Goal: Obtain resource: Download file/media

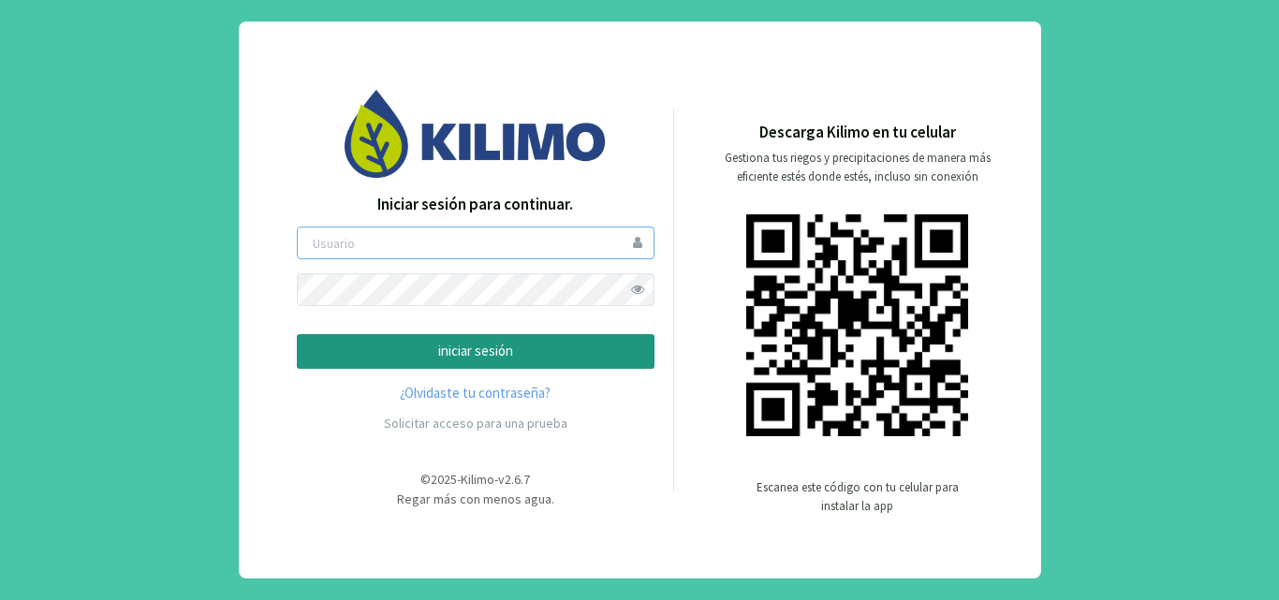
click at [393, 231] on input "email" at bounding box center [476, 243] width 358 height 33
type input "maniagro"
click at [480, 347] on p "iniciar sesión" at bounding box center [476, 352] width 326 height 22
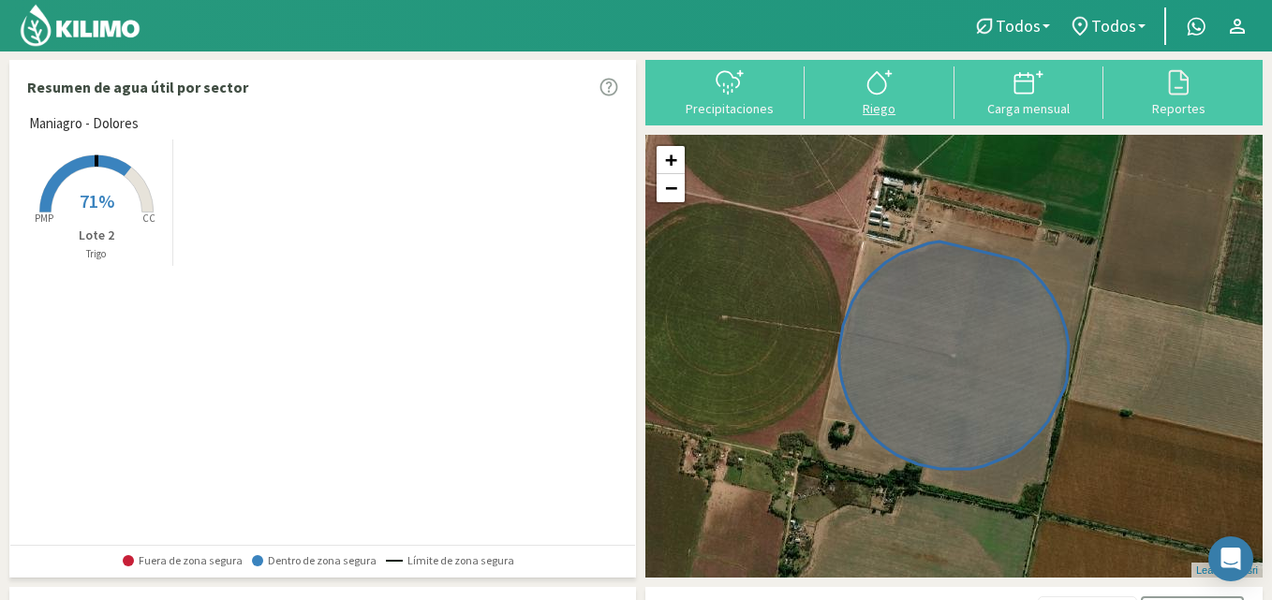
click at [879, 96] on icon at bounding box center [879, 82] width 30 height 30
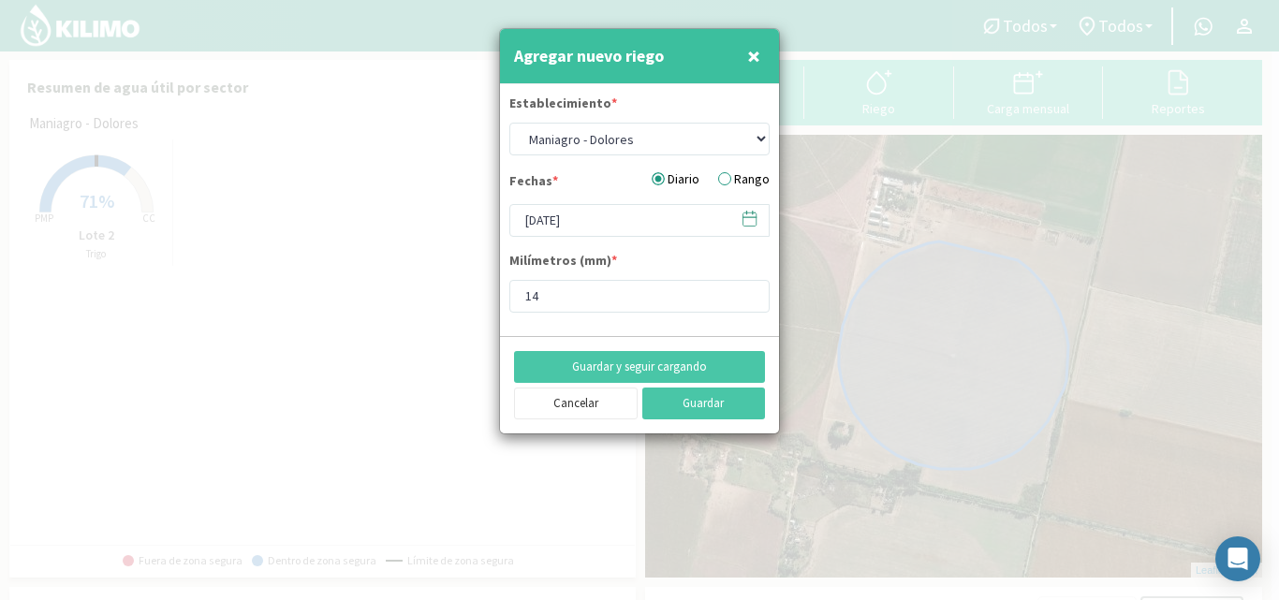
click at [730, 183] on label "Rango" at bounding box center [744, 180] width 52 height 20
click at [0, 0] on input "Rango" at bounding box center [0, 0] width 0 height 0
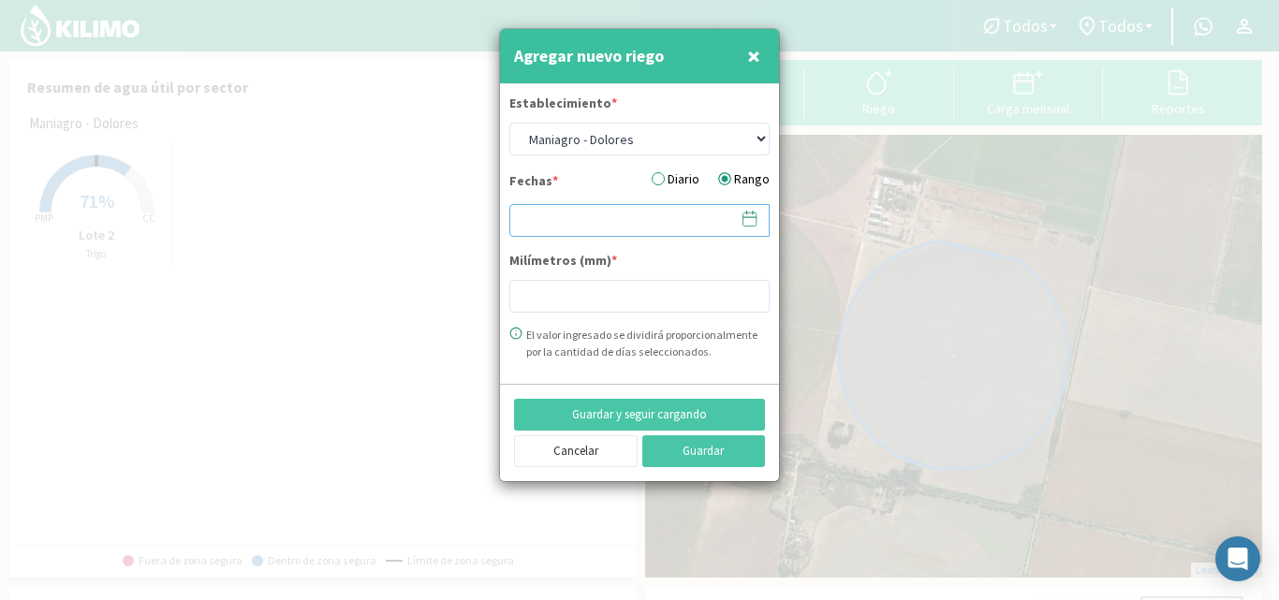
click at [579, 225] on input at bounding box center [639, 220] width 260 height 33
type input "14"
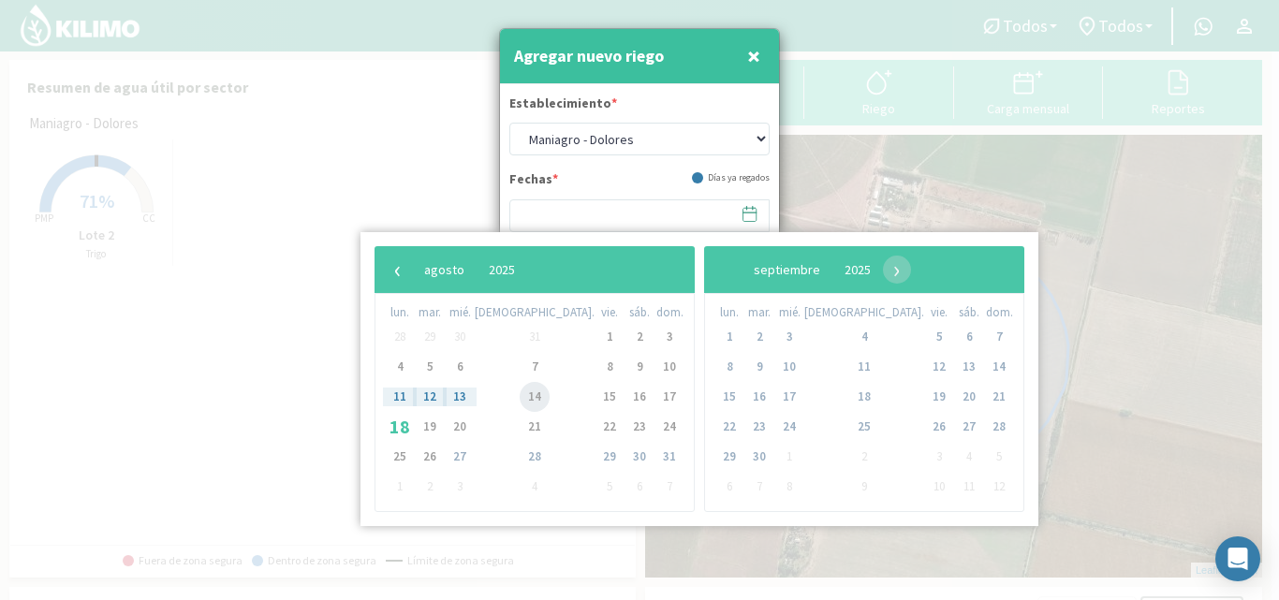
click at [520, 405] on span "14" at bounding box center [535, 397] width 30 height 30
click at [595, 399] on span "15" at bounding box center [610, 397] width 30 height 30
type input "[DATE] - [DATE]"
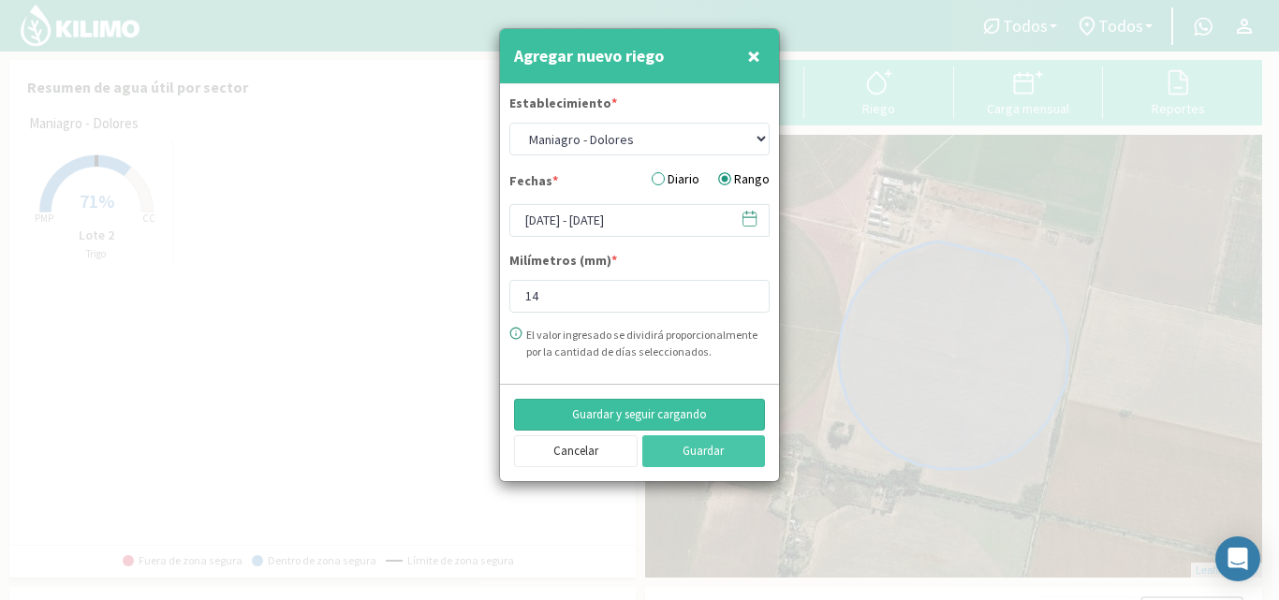
click at [625, 418] on button "Guardar y seguir cargando" at bounding box center [639, 415] width 251 height 32
click at [613, 418] on button "Guardar y seguir cargando" at bounding box center [639, 415] width 251 height 32
click at [751, 222] on icon at bounding box center [750, 219] width 18 height 18
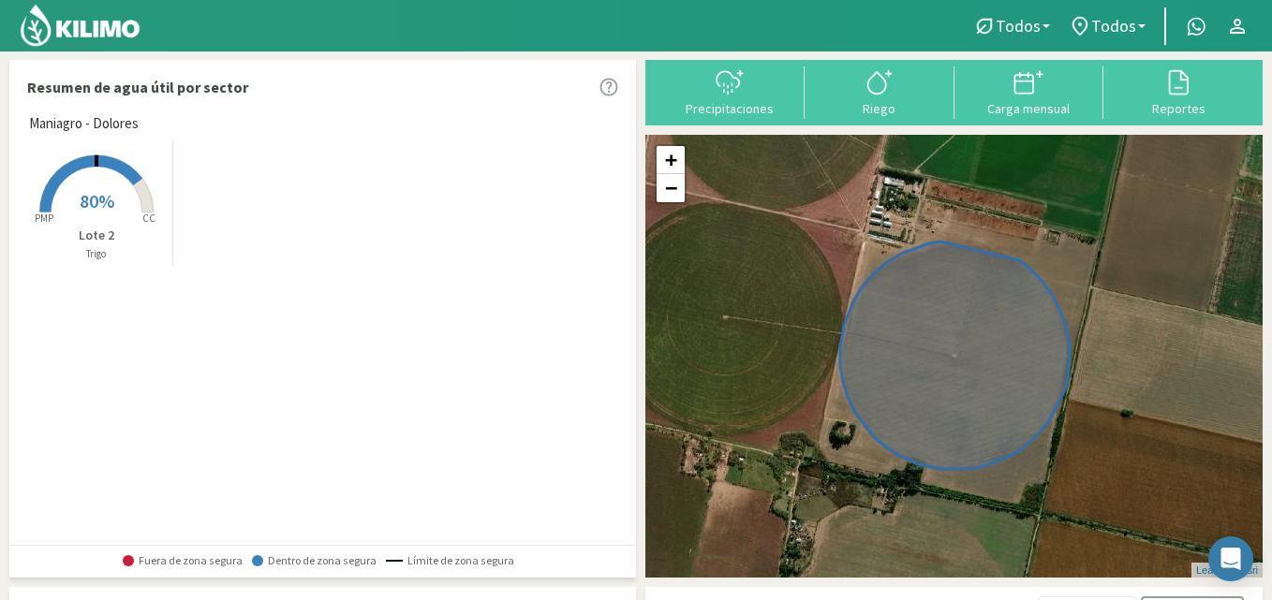
click at [1188, 125] on div "Precipitaciones Riego Carga mensual Reportes" at bounding box center [953, 93] width 617 height 66
click at [1177, 110] on div "Reportes" at bounding box center [1178, 108] width 139 height 13
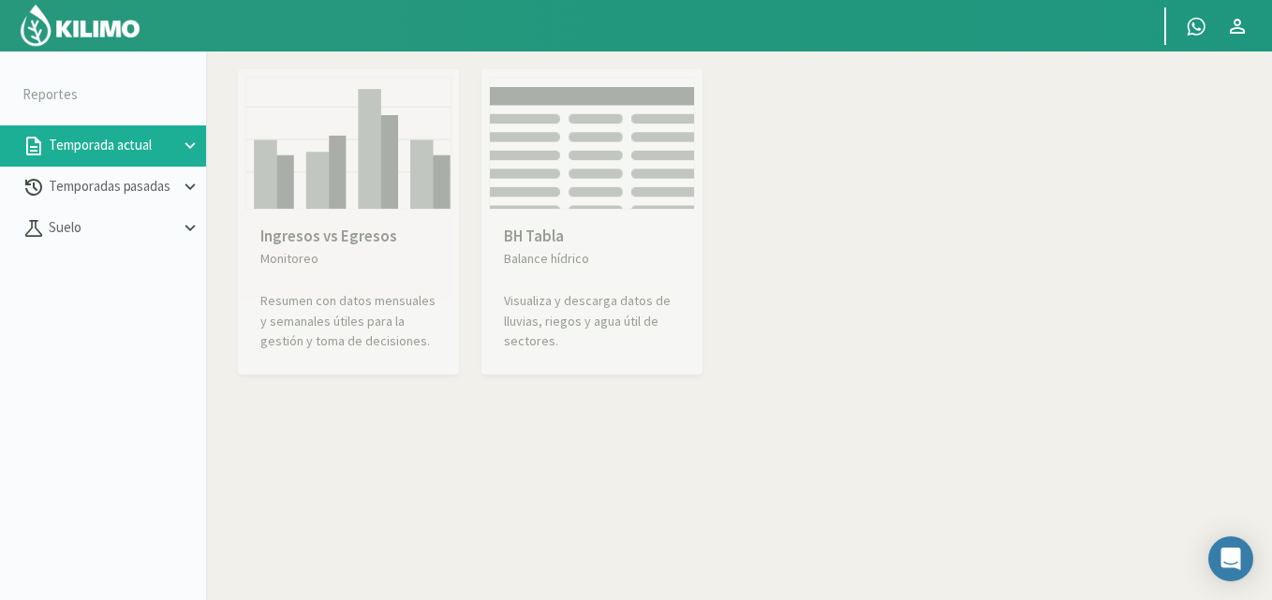
click at [191, 151] on icon at bounding box center [190, 146] width 21 height 21
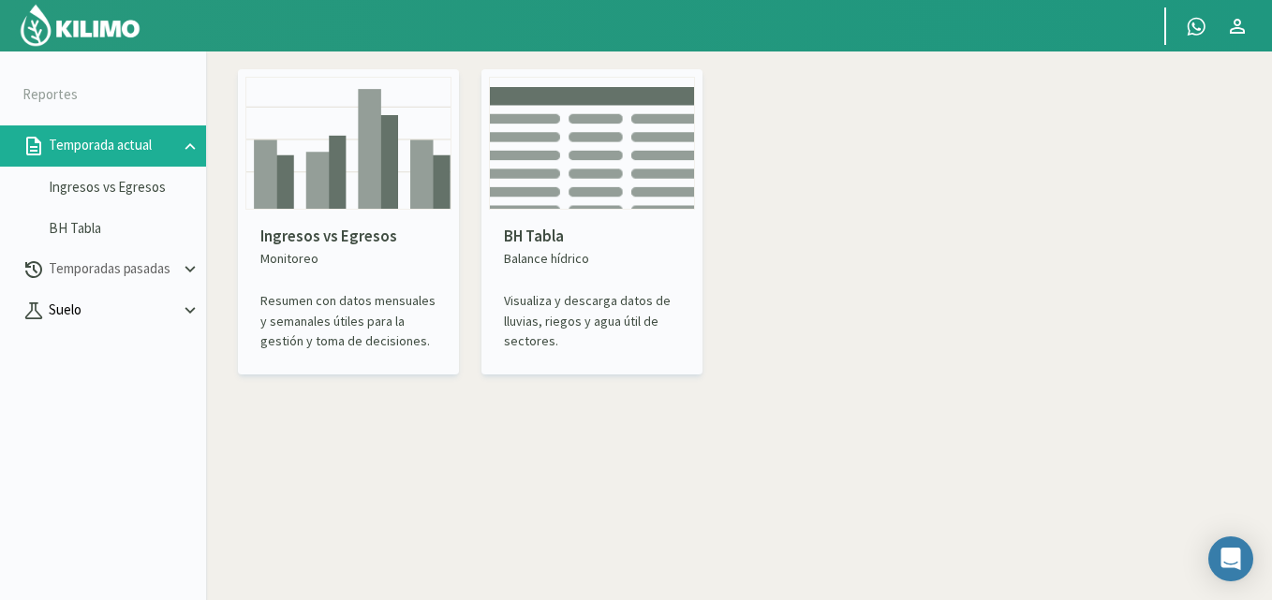
click at [198, 312] on icon at bounding box center [190, 311] width 21 height 21
click at [102, 333] on li "Humedad" at bounding box center [103, 352] width 206 height 41
click at [96, 351] on link "Humedad" at bounding box center [127, 352] width 157 height 17
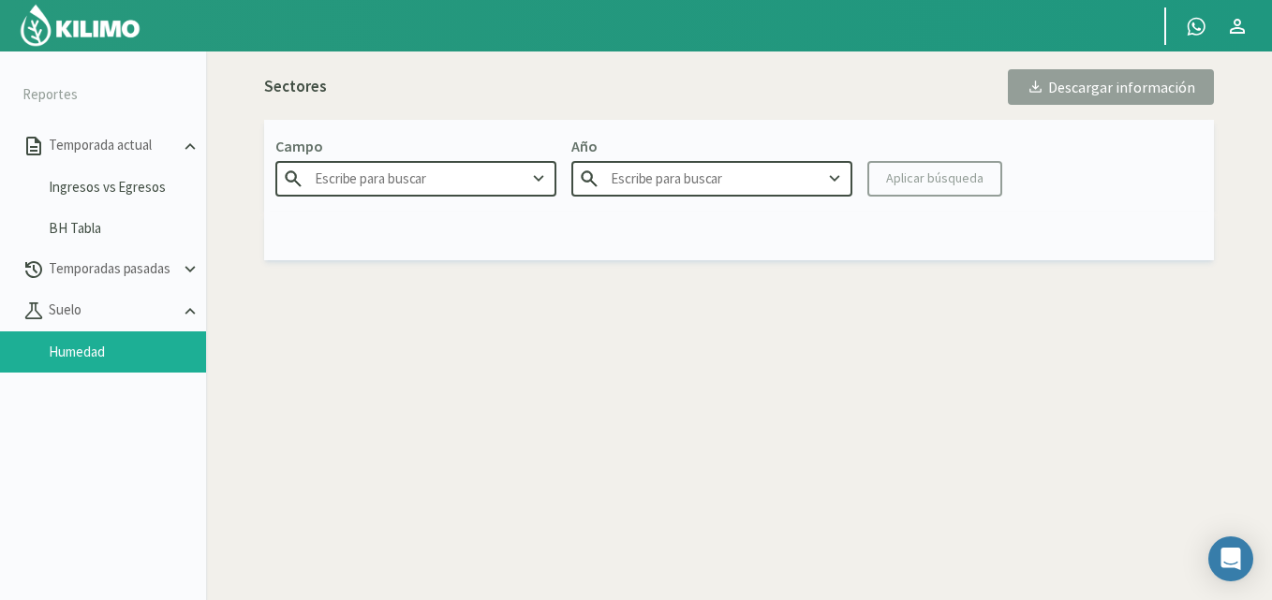
type input "Maniagro - Dolores"
type input "2025"
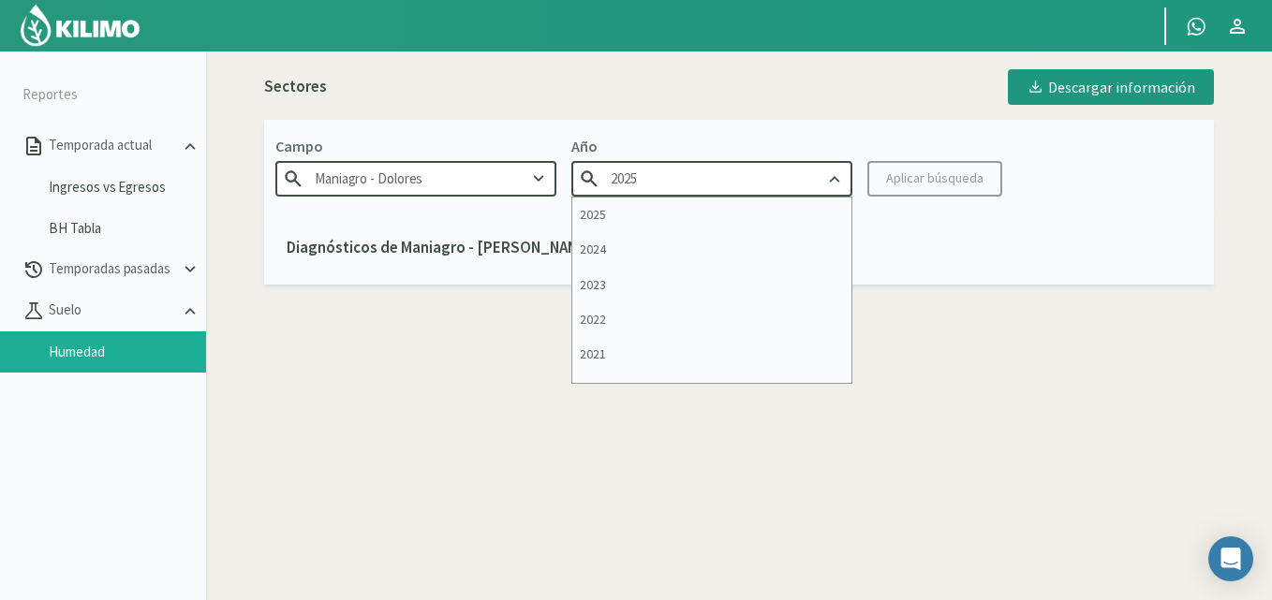
click at [669, 180] on input "2025" at bounding box center [711, 178] width 281 height 35
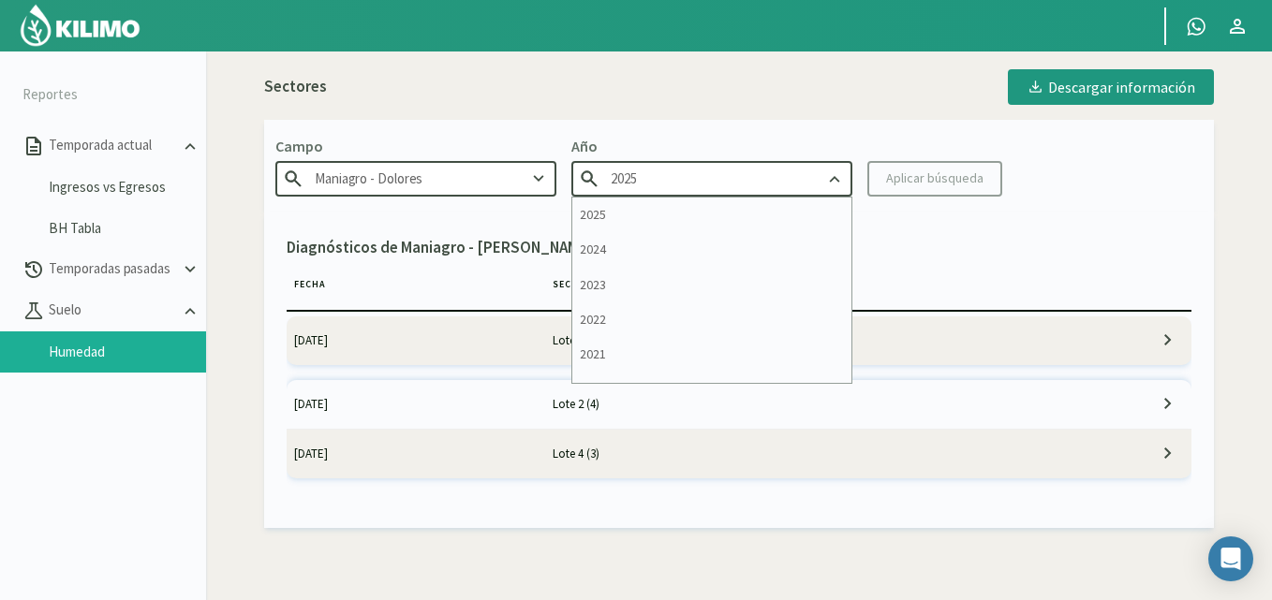
click at [629, 215] on div "2025" at bounding box center [711, 215] width 279 height 35
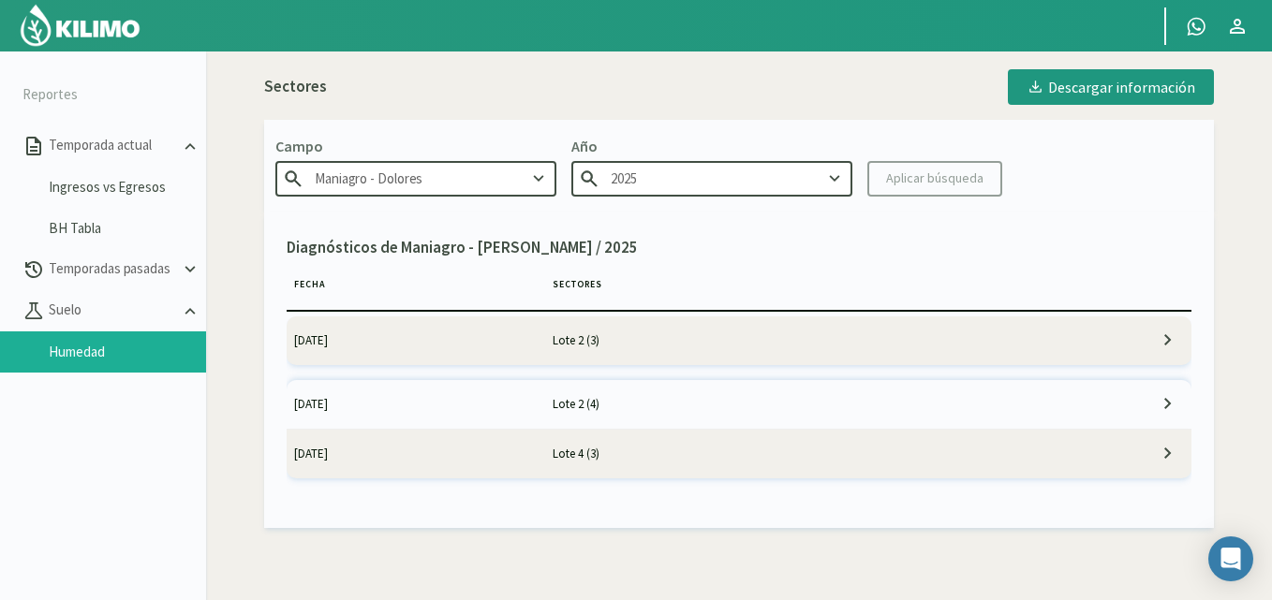
click at [918, 180] on kil-button "Aplicar búsqueda" at bounding box center [934, 179] width 135 height 36
click at [438, 337] on td "29/05/2025" at bounding box center [416, 341] width 258 height 49
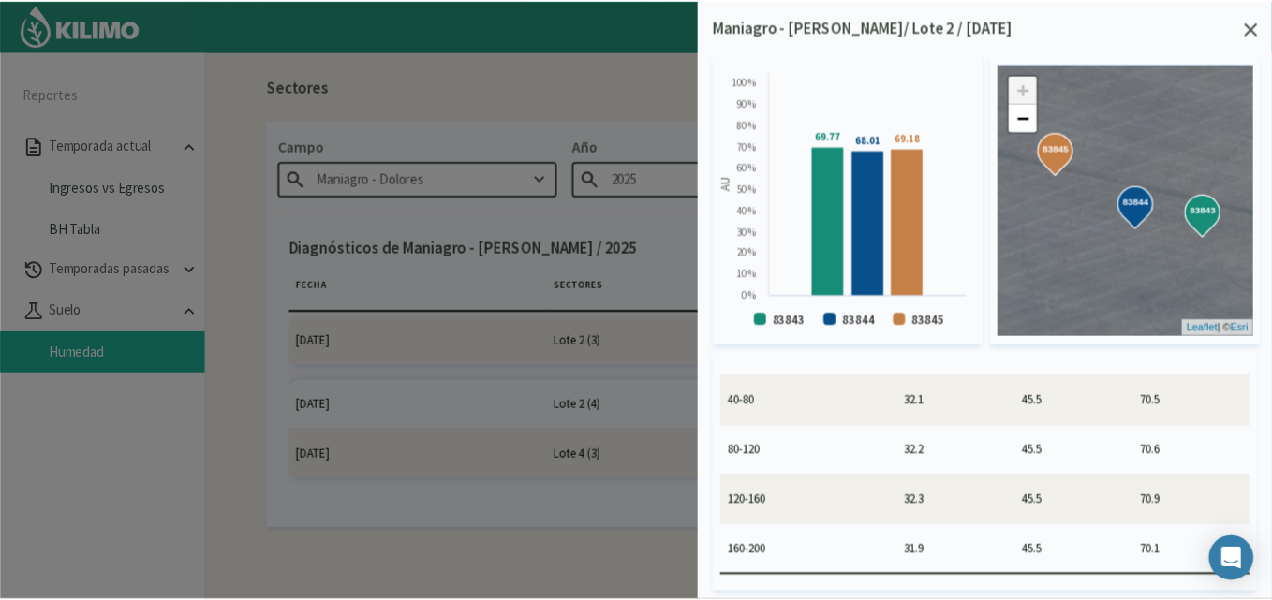
scroll to position [1100, 0]
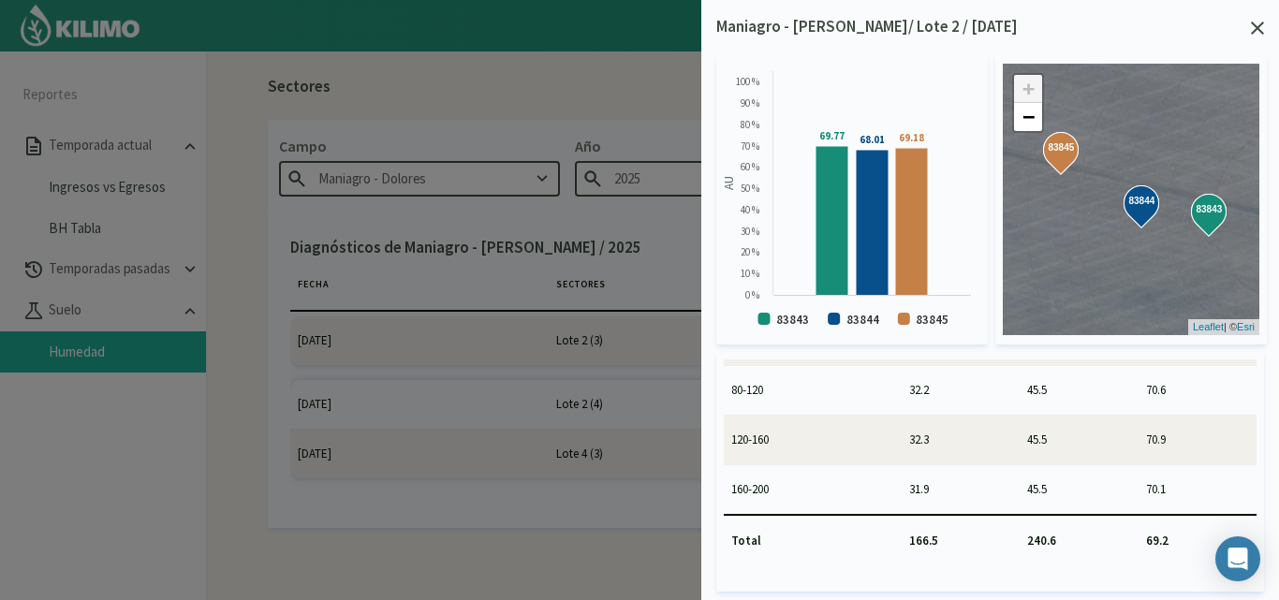
click at [1260, 24] on icon at bounding box center [1257, 28] width 13 height 13
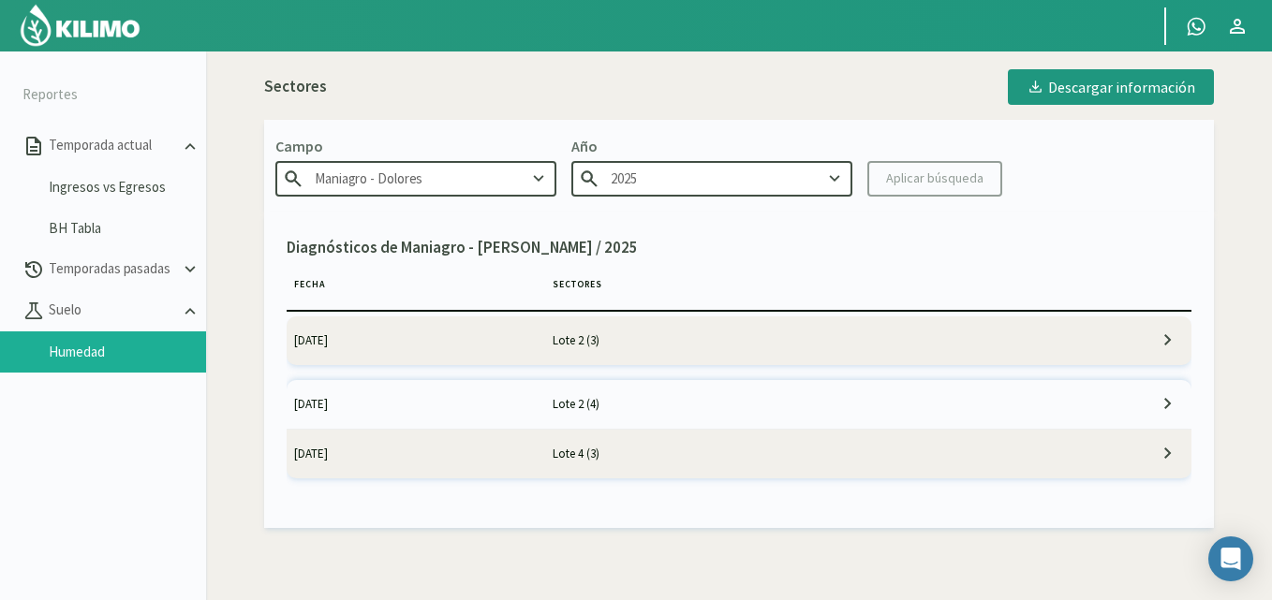
click at [899, 341] on td "Lote 2 (3)" at bounding box center [803, 341] width 517 height 49
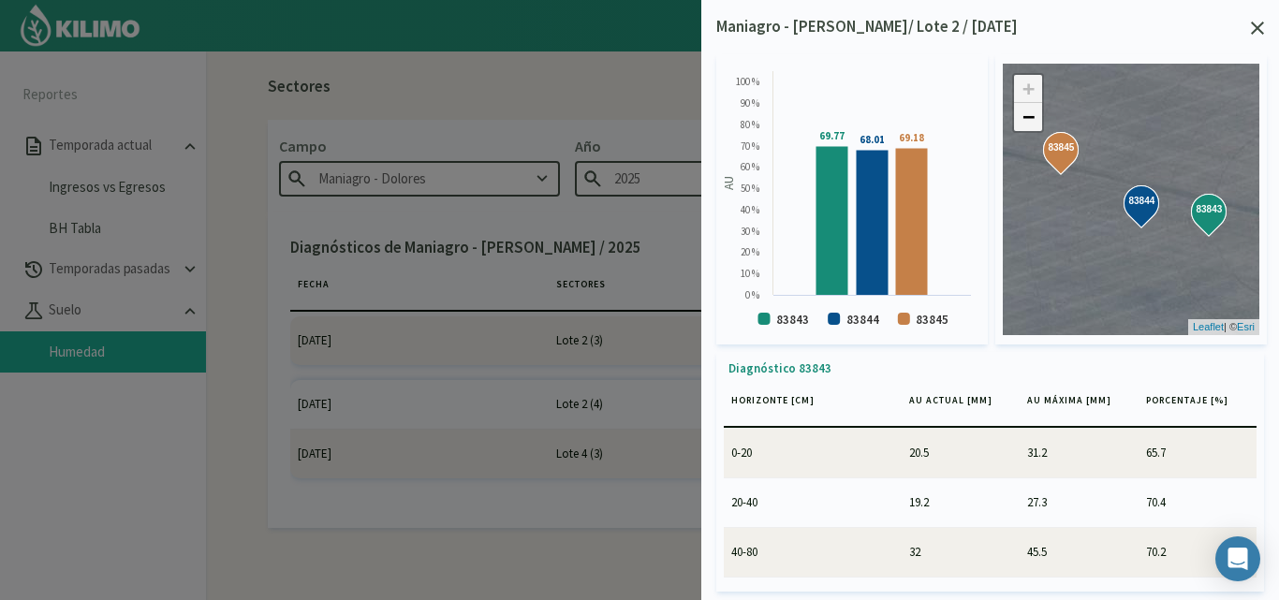
click at [1029, 118] on link "−" at bounding box center [1028, 117] width 28 height 28
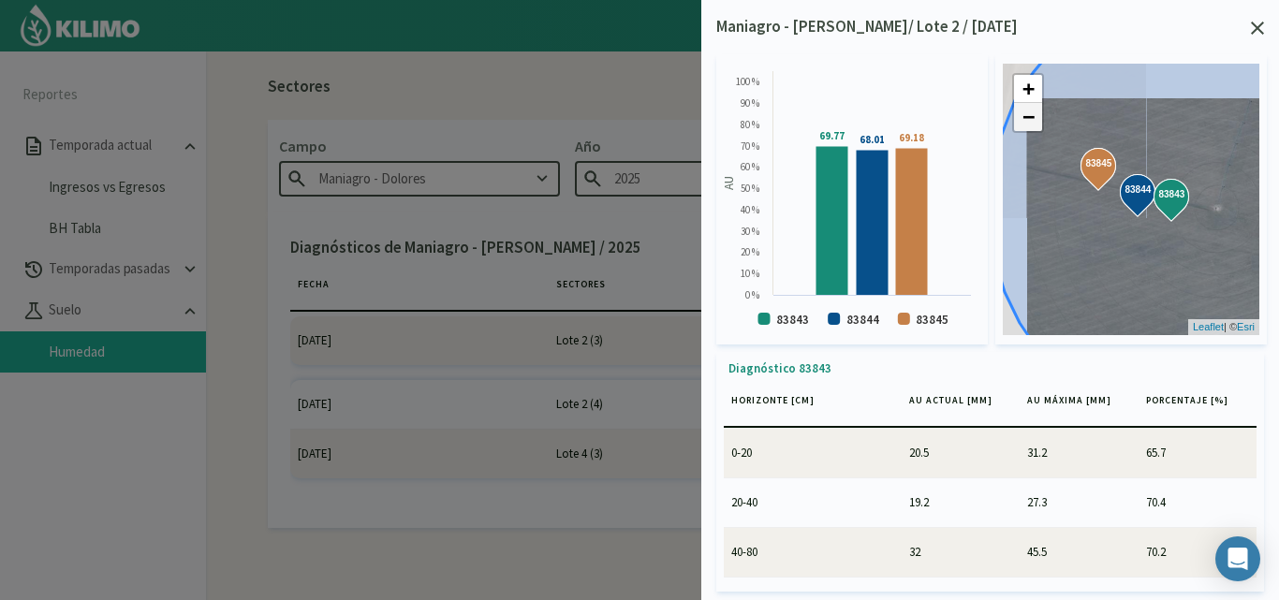
click at [1029, 118] on link "−" at bounding box center [1028, 117] width 28 height 28
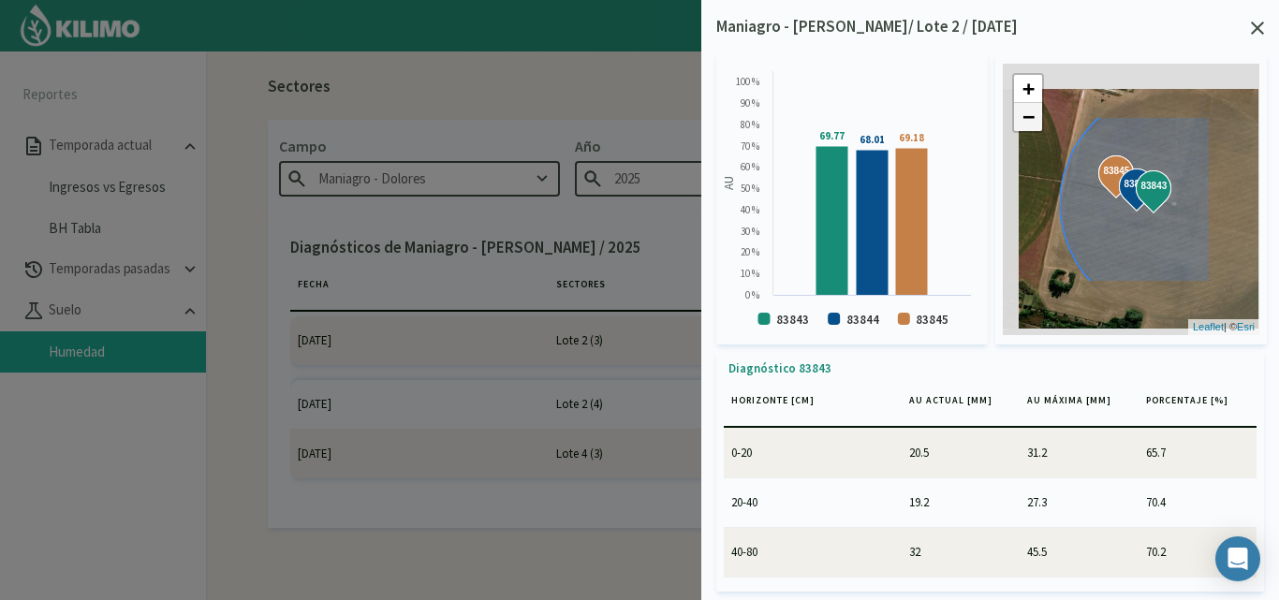
click at [1029, 118] on link "−" at bounding box center [1028, 117] width 28 height 28
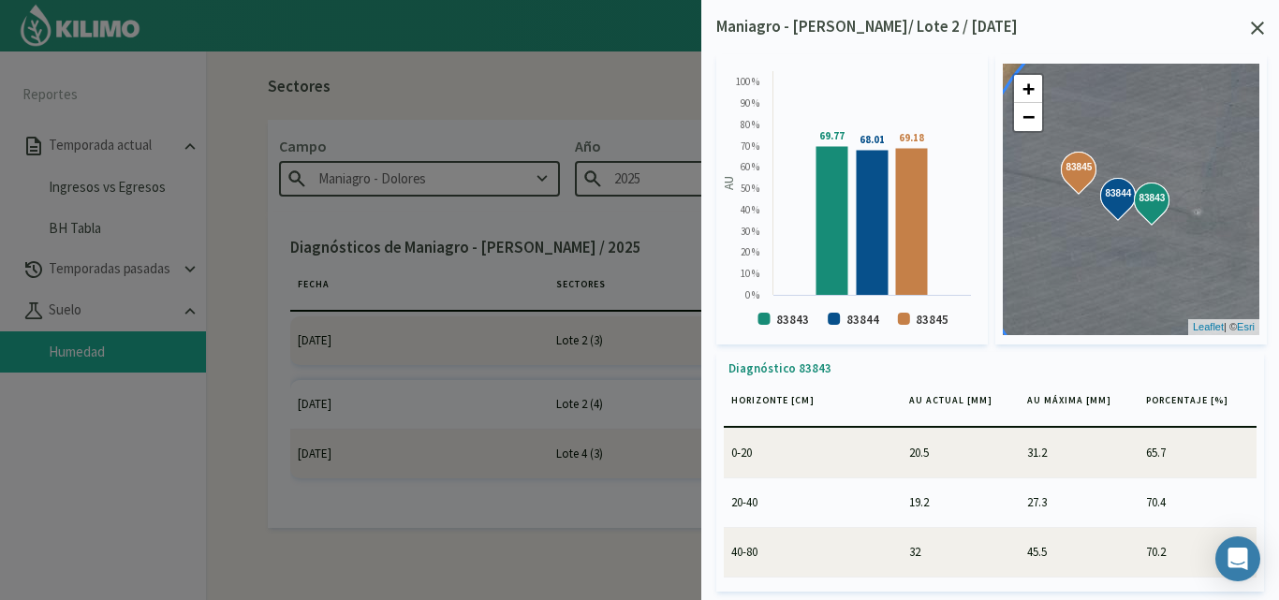
click at [1262, 30] on icon at bounding box center [1257, 28] width 13 height 13
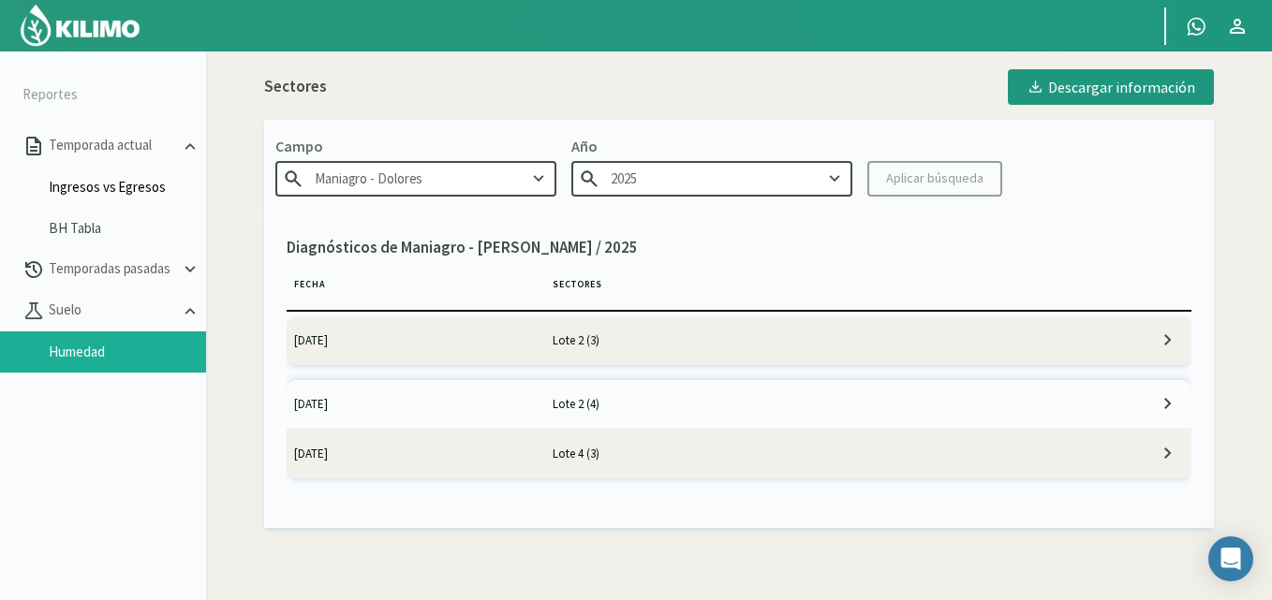
click at [125, 188] on link "Ingresos vs Egresos" at bounding box center [127, 187] width 157 height 17
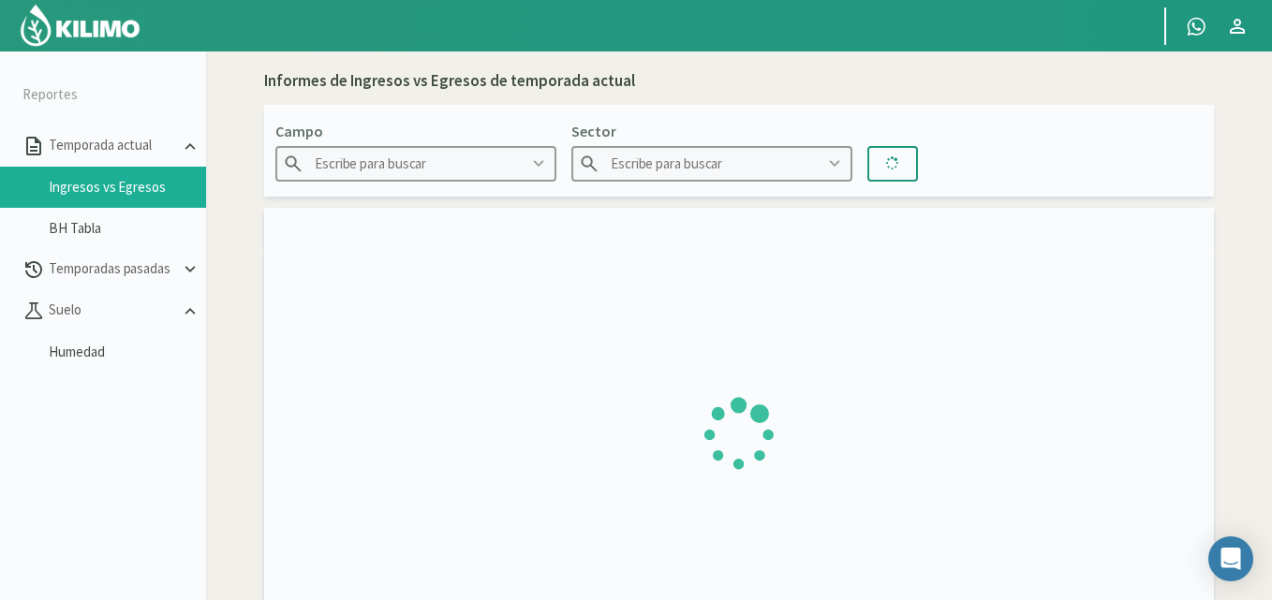
type input "Maniagro - Dolores"
type input "Lote 2"
type input "26/05/2025 - 24/08/2025"
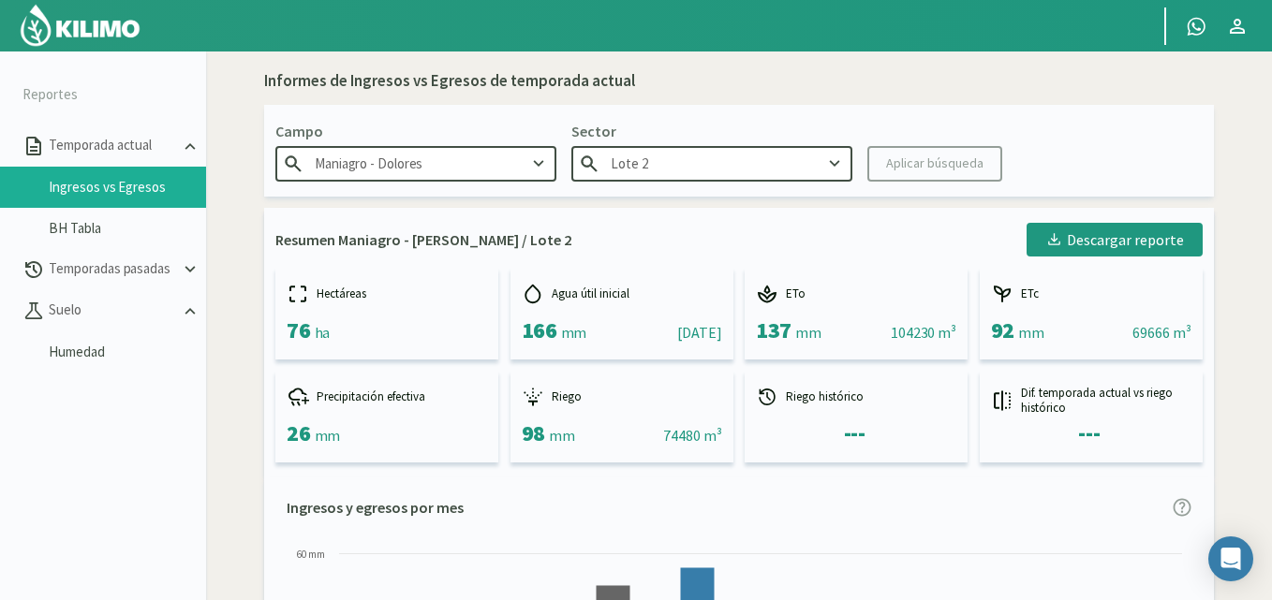
drag, startPoint x: 797, startPoint y: 162, endPoint x: 839, endPoint y: 352, distance: 194.7
drag, startPoint x: 839, startPoint y: 352, endPoint x: 657, endPoint y: 475, distance: 220.0
click at [657, 475] on div "Resumen Maniagro - Dolores / Lote 2 Descargar reporte Hectáreas 76 ha Agua útil…" at bounding box center [739, 343] width 950 height 270
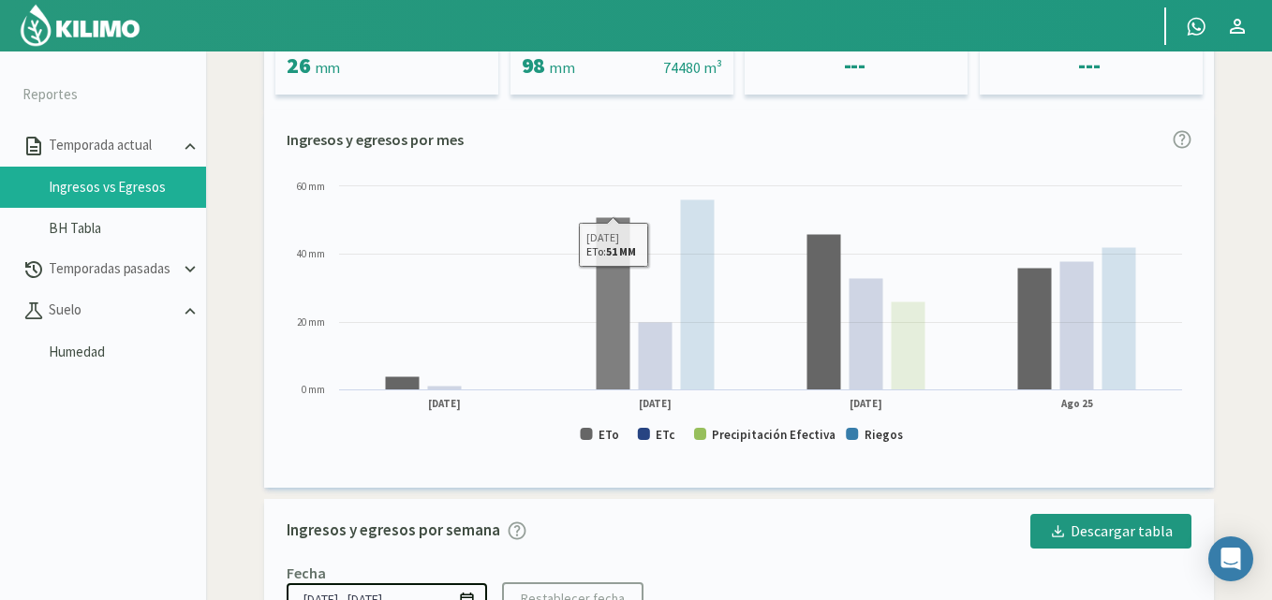
scroll to position [375, 0]
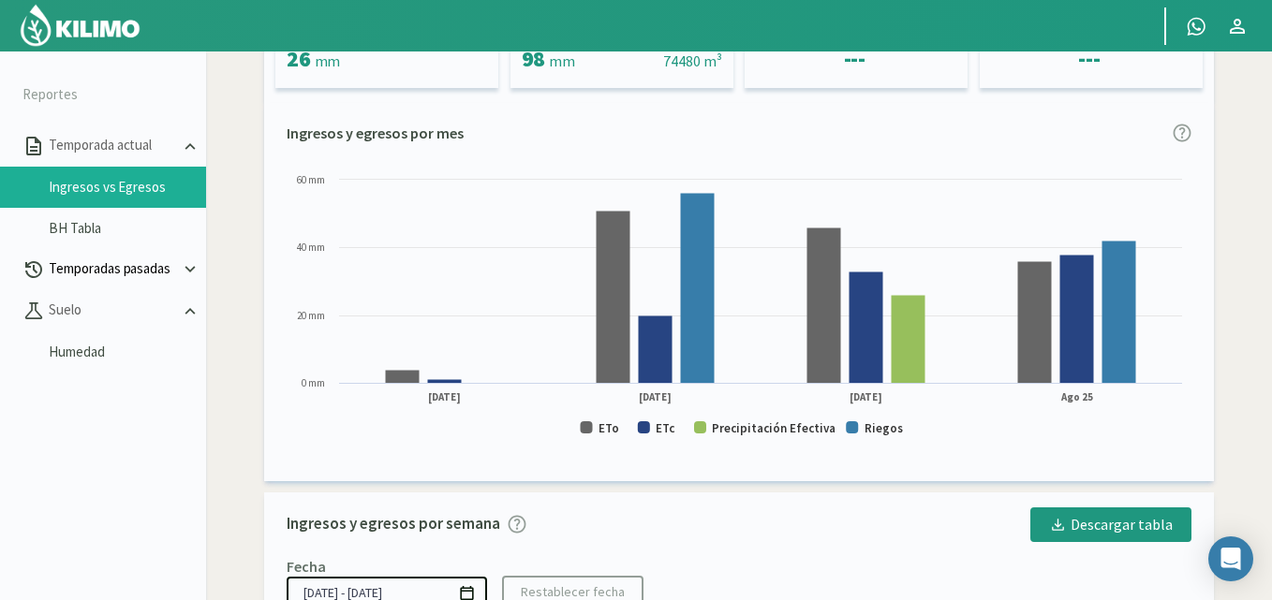
click at [170, 270] on p "Temporadas pasadas" at bounding box center [112, 269] width 135 height 22
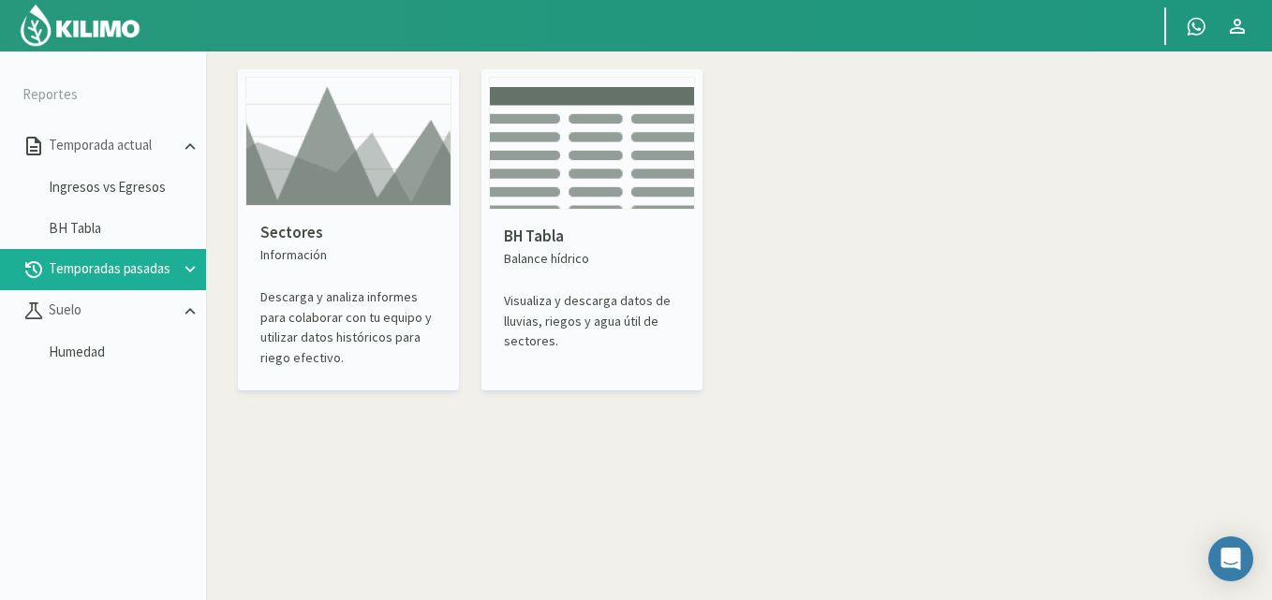
click at [191, 268] on icon at bounding box center [190, 269] width 21 height 21
click at [104, 354] on link "BH Tabla" at bounding box center [127, 352] width 157 height 17
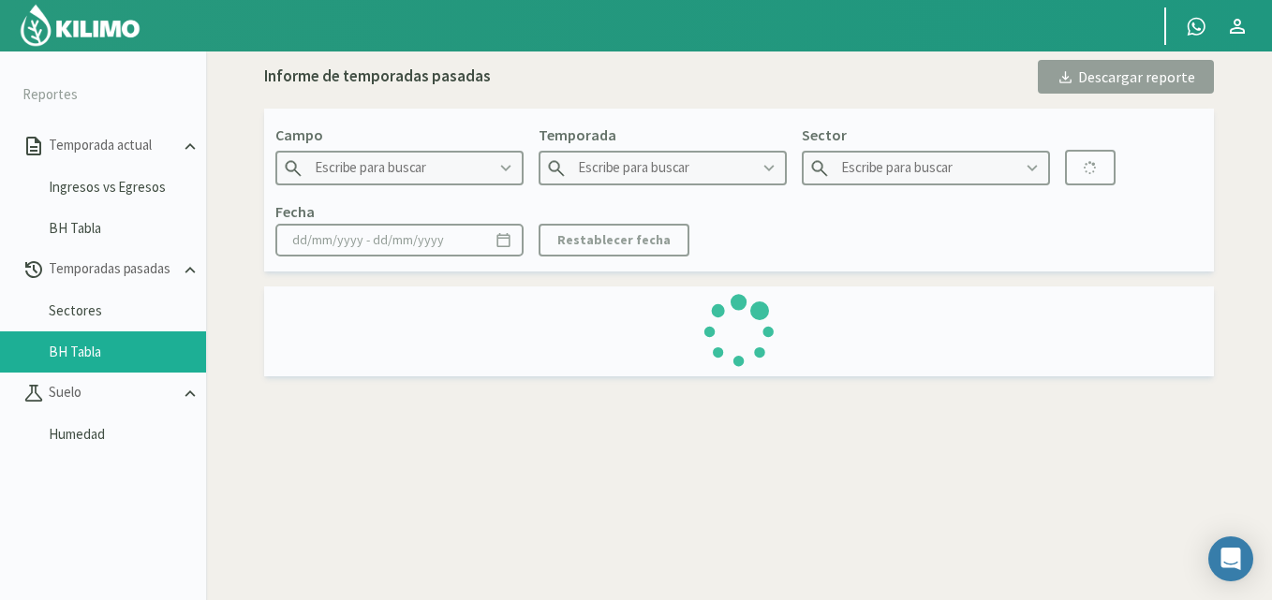
type input "El Albigasta - maniagro"
type input "2019"
type input "Lote C1 - Mani"
type input "12/11/2019 - 15/07/2020"
click at [500, 168] on icon at bounding box center [505, 168] width 21 height 21
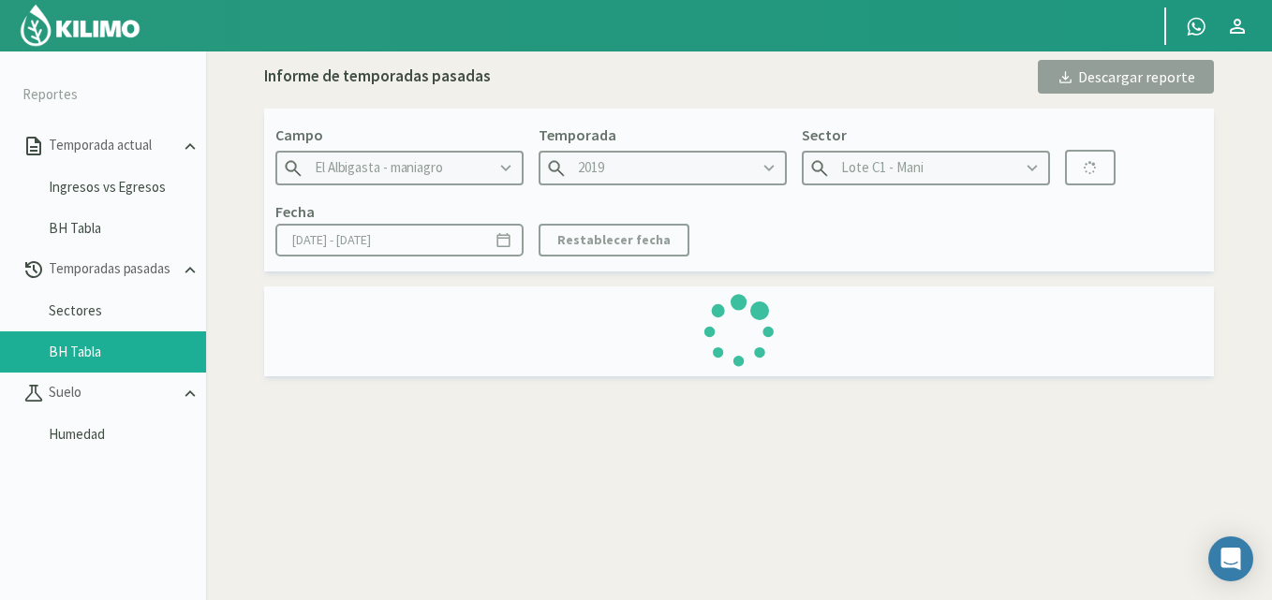
click at [506, 167] on icon at bounding box center [505, 168] width 21 height 21
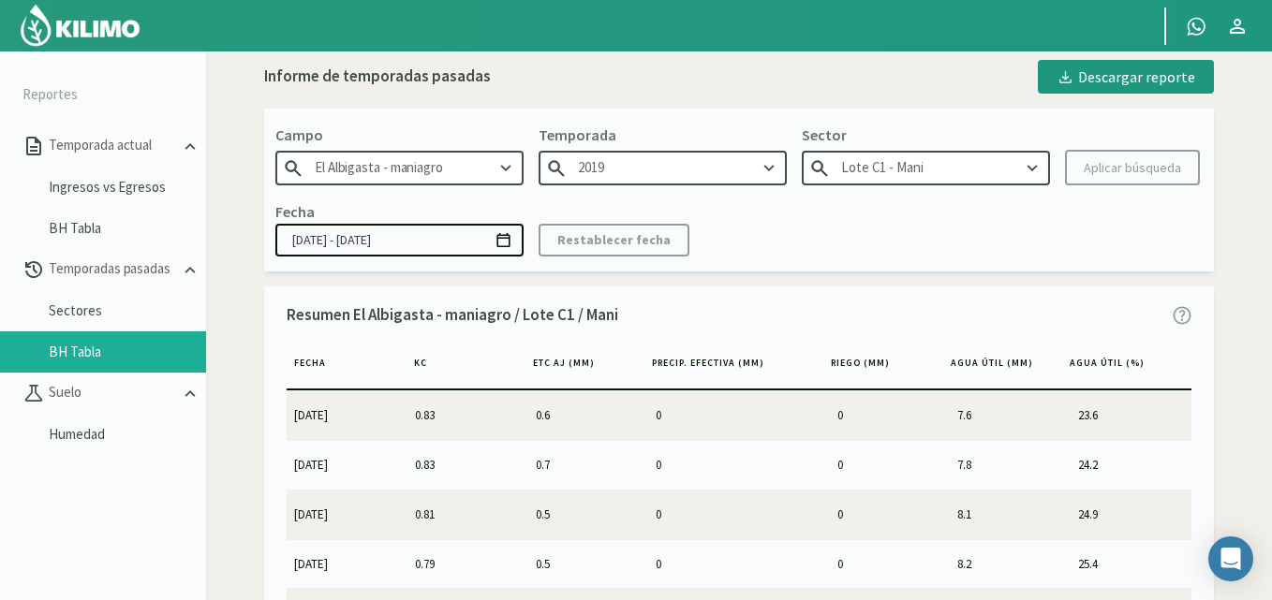
click at [765, 171] on icon at bounding box center [769, 168] width 21 height 21
click at [669, 171] on input "text" at bounding box center [663, 168] width 248 height 35
click at [764, 180] on input "text" at bounding box center [663, 168] width 248 height 35
click at [429, 168] on input "El Albigasta - maniagro" at bounding box center [399, 168] width 248 height 35
type input "2019"
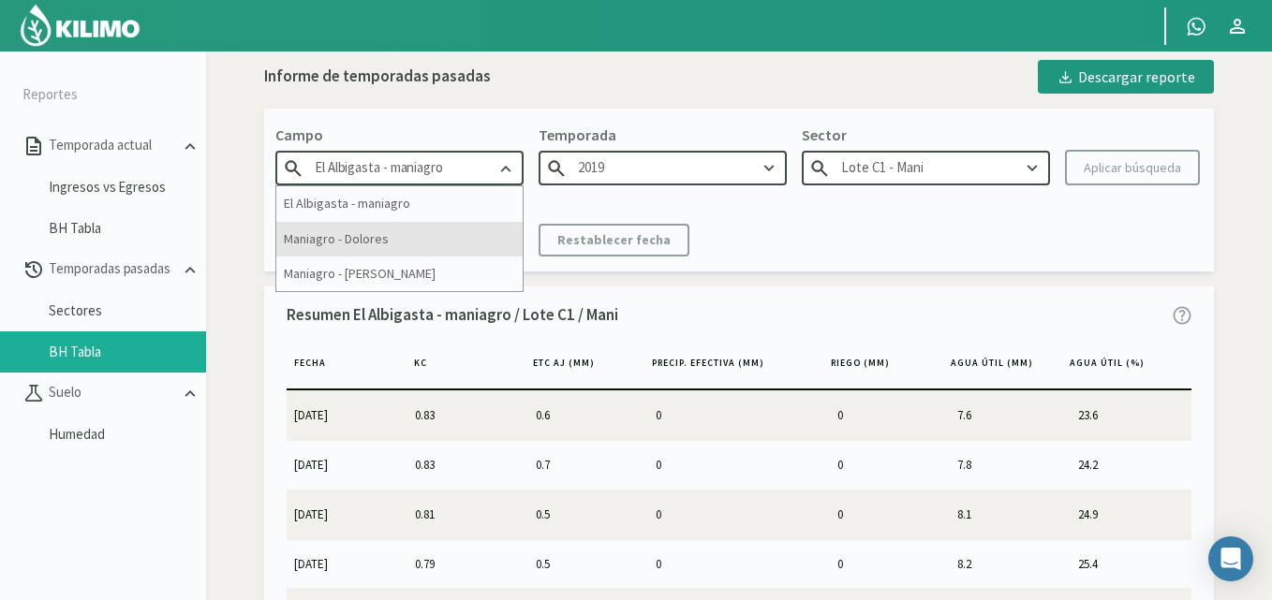
click at [370, 238] on div "Maniagro - Dolores" at bounding box center [399, 239] width 246 height 35
type input "Maniagro - Dolores"
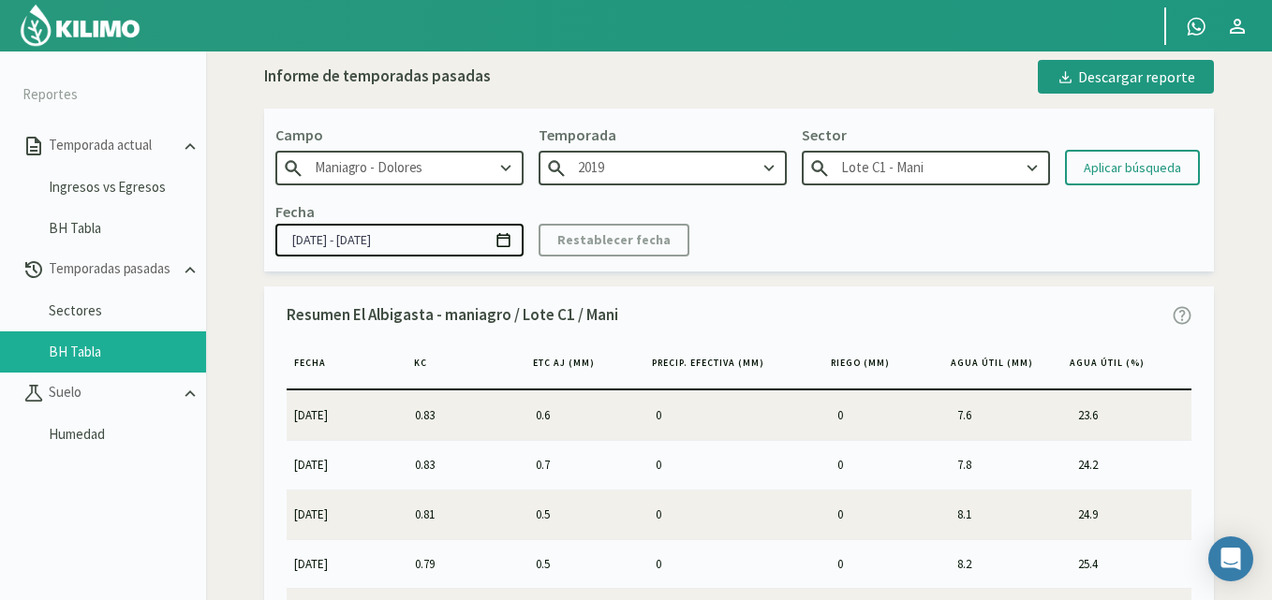
type input "2018"
type input "Lote 4 - Soja"
click at [770, 169] on icon at bounding box center [769, 168] width 10 height 7
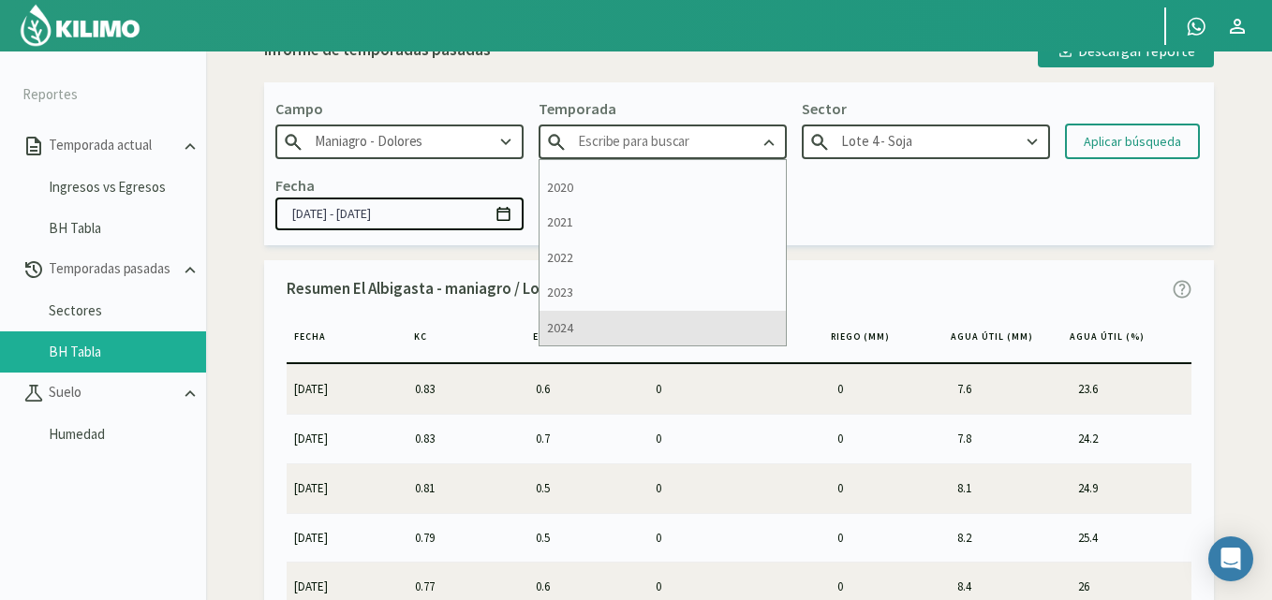
scroll to position [49, 0]
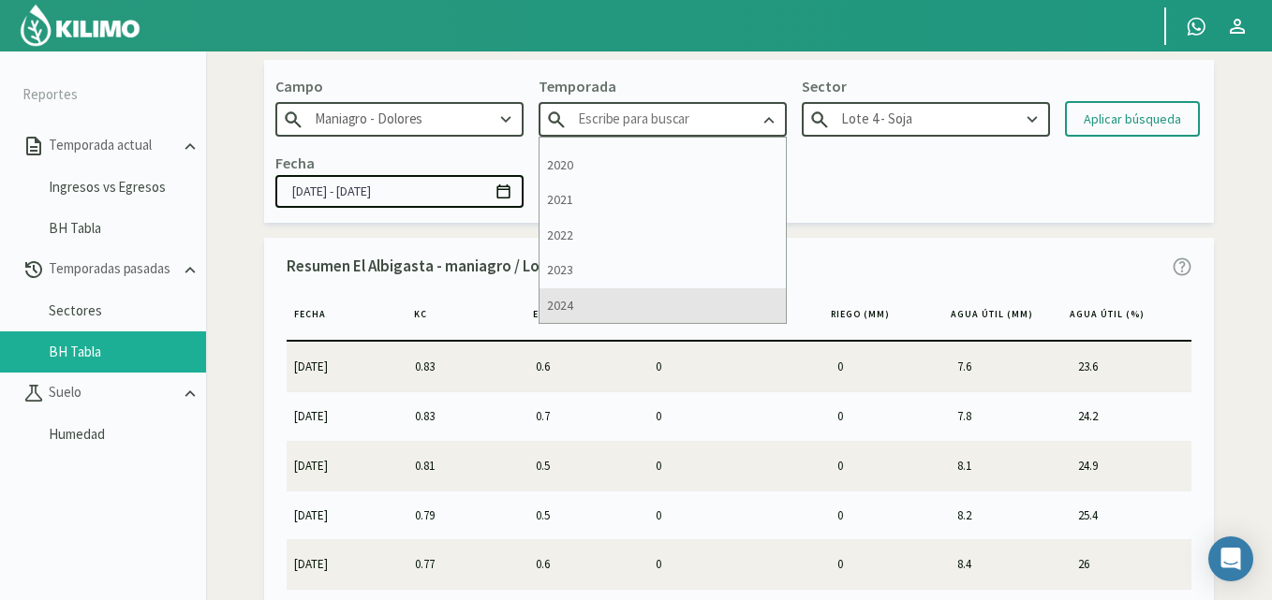
click at [590, 300] on div "2024" at bounding box center [662, 305] width 246 height 35
type input "2024"
type input "Lote 4 - Maiz 2°"
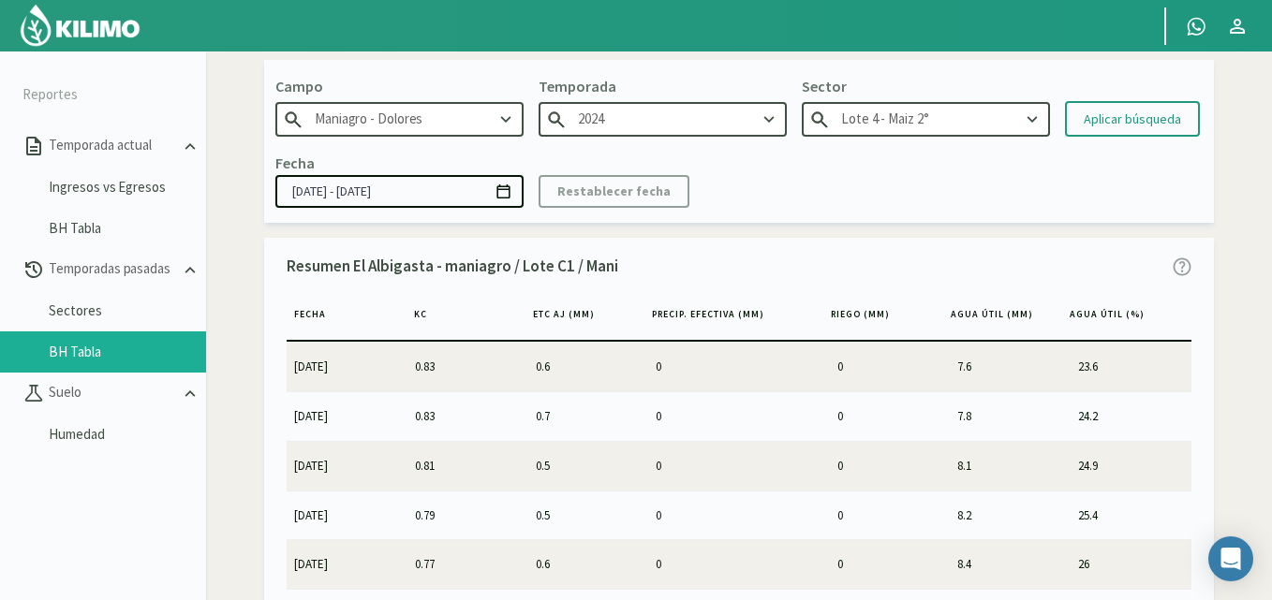
click at [1027, 121] on icon at bounding box center [1032, 120] width 21 height 21
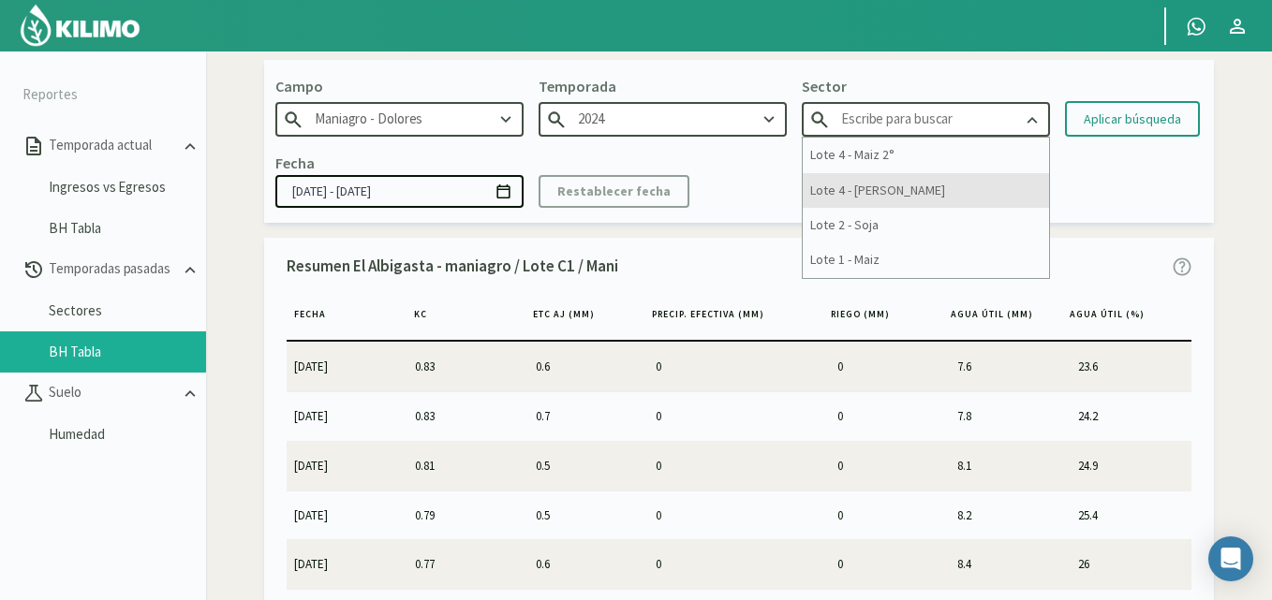
click at [896, 197] on div "Lote 4 - Trigo" at bounding box center [926, 190] width 246 height 35
type input "Lote 4 - Trigo"
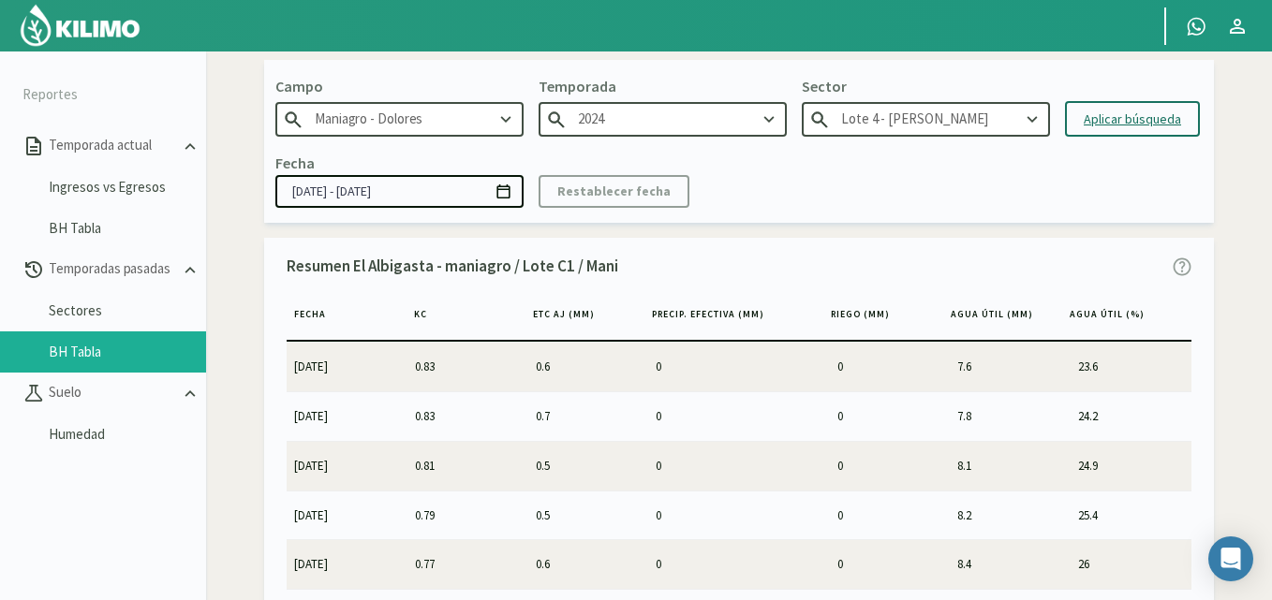
click at [1093, 122] on div "Aplicar búsqueda" at bounding box center [1132, 120] width 97 height 20
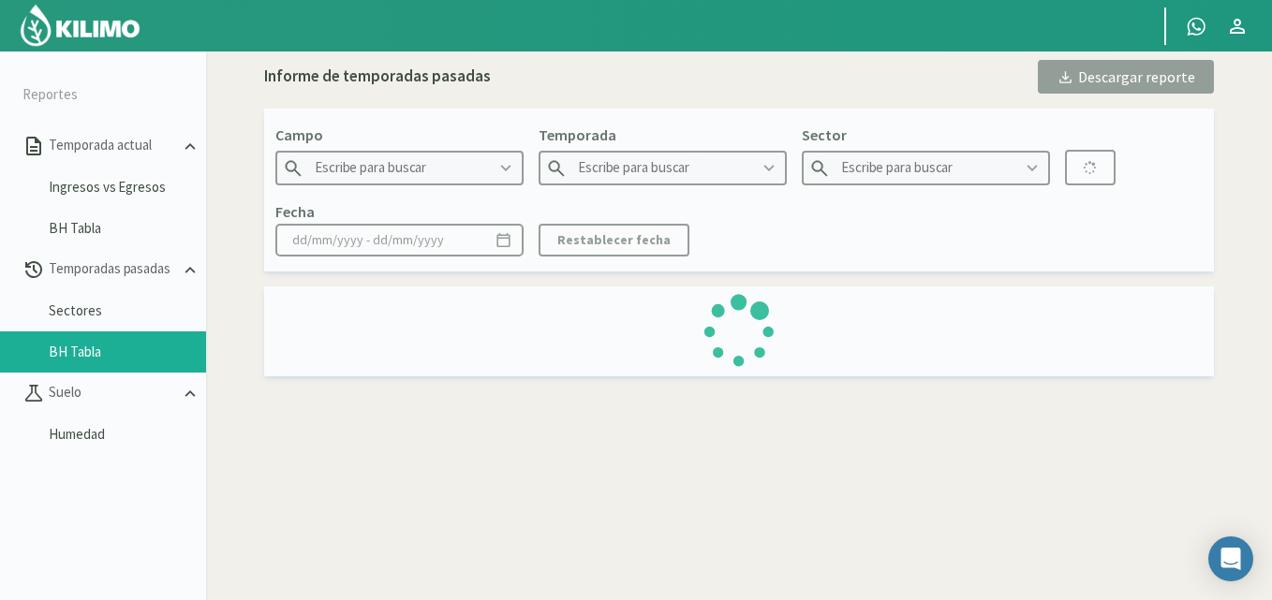
type input "Maniagro - Dolores"
type input "2024"
type input "Lote 4 - Trigo"
type input "16/05/2024 - 19/12/2024"
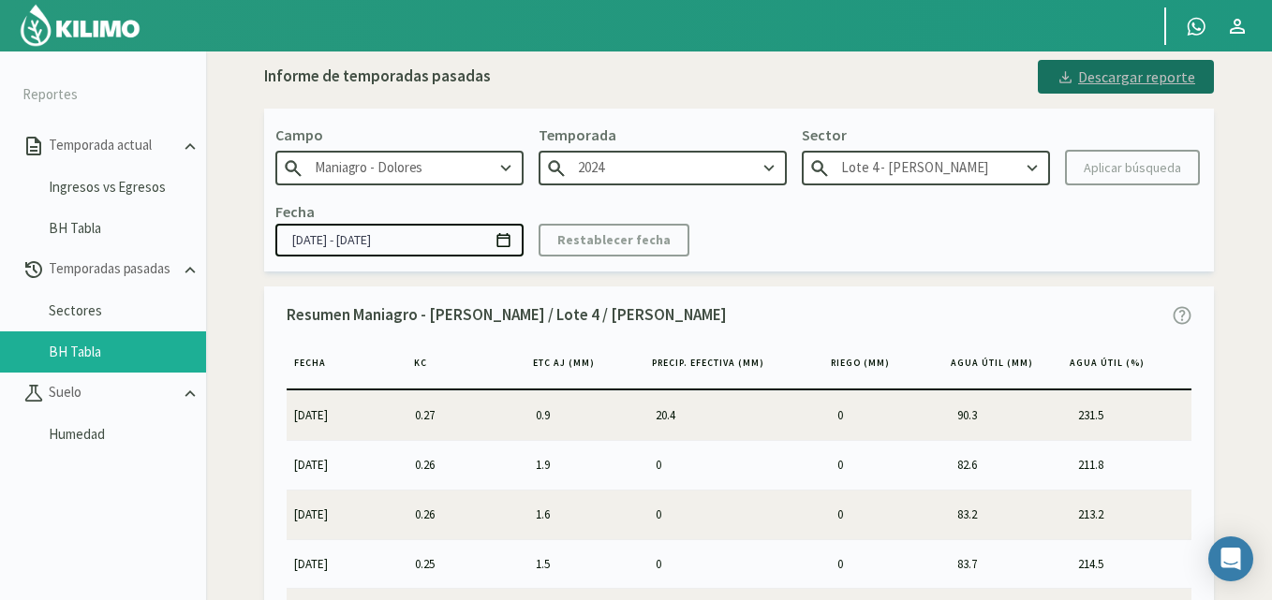
click at [1080, 77] on div "Descargar reporte" at bounding box center [1125, 77] width 139 height 22
click at [96, 189] on link "Ingresos vs Egresos" at bounding box center [127, 187] width 157 height 17
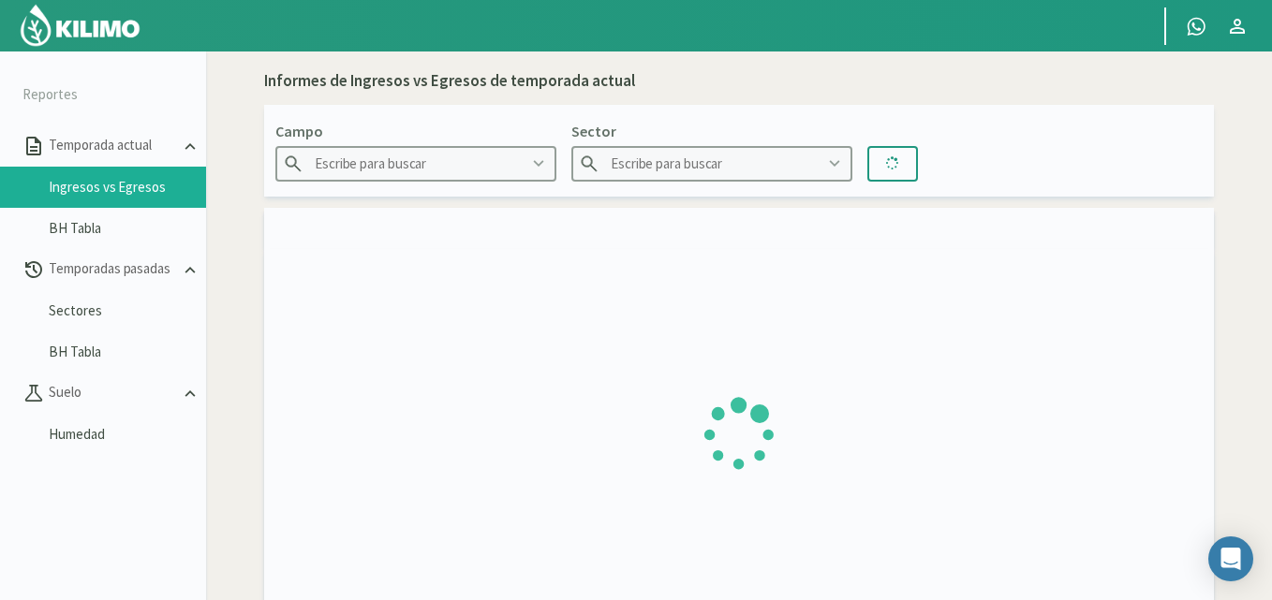
type input "Maniagro - Dolores"
type input "Lote 2"
type input "26/05/2025 - 24/08/2025"
